Goal: Task Accomplishment & Management: Use online tool/utility

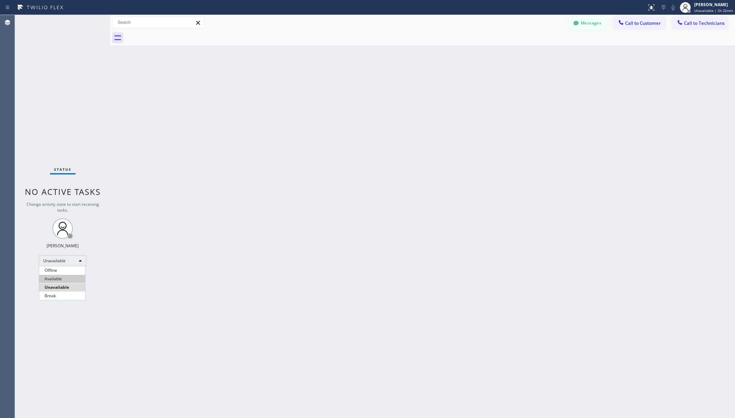
click at [61, 279] on li "Available" at bounding box center [62, 279] width 46 height 8
click at [222, 272] on div "Back to Dashboard Change Sender ID Customers Technicians AA [PERSON_NAME] [DATE…" at bounding box center [422, 216] width 625 height 403
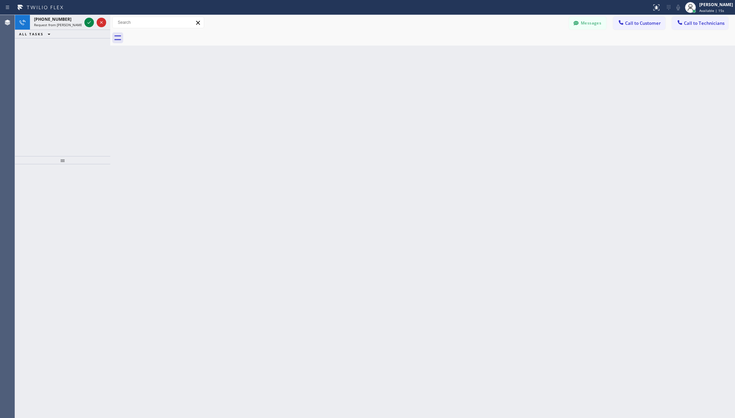
click at [89, 22] on icon at bounding box center [89, 22] width 8 height 8
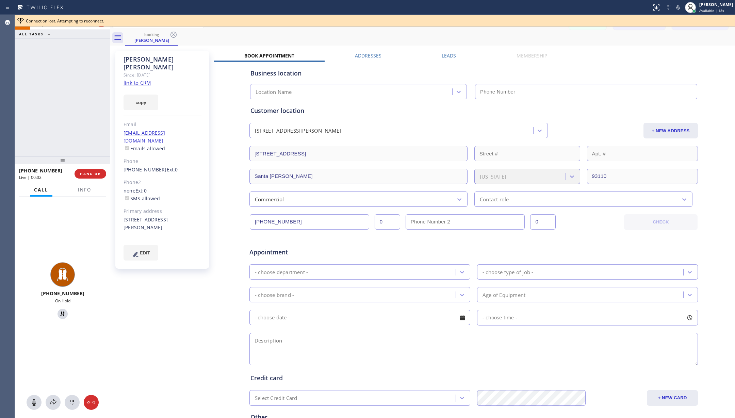
type input "[PHONE_NUMBER]"
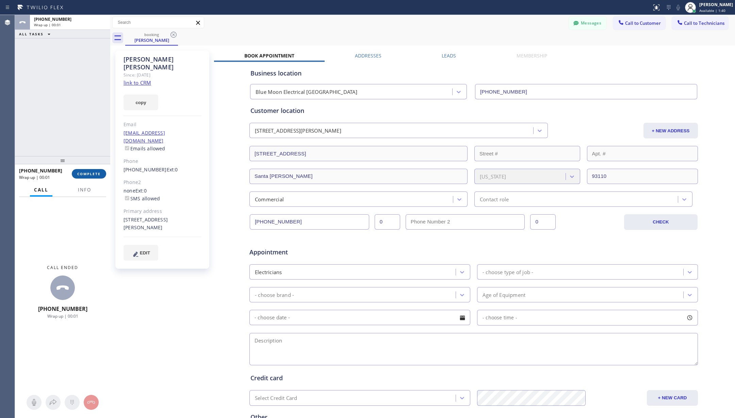
click at [90, 172] on span "COMPLETE" at bounding box center [88, 174] width 23 height 5
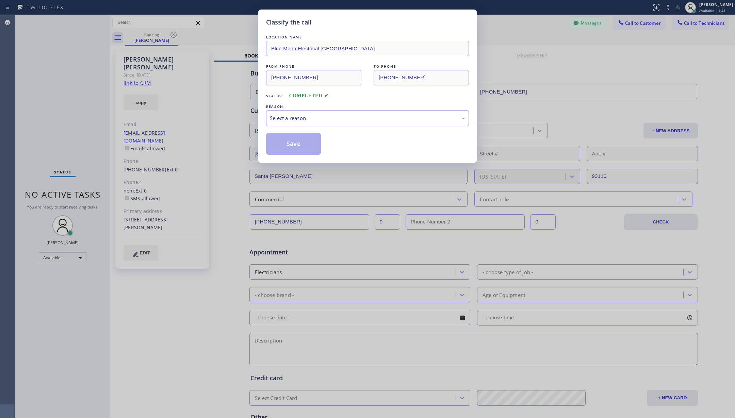
click at [342, 121] on div "Select a reason" at bounding box center [367, 118] width 195 height 8
click at [297, 142] on button "Save" at bounding box center [293, 144] width 55 height 22
